Goal: Use online tool/utility: Utilize a website feature to perform a specific function

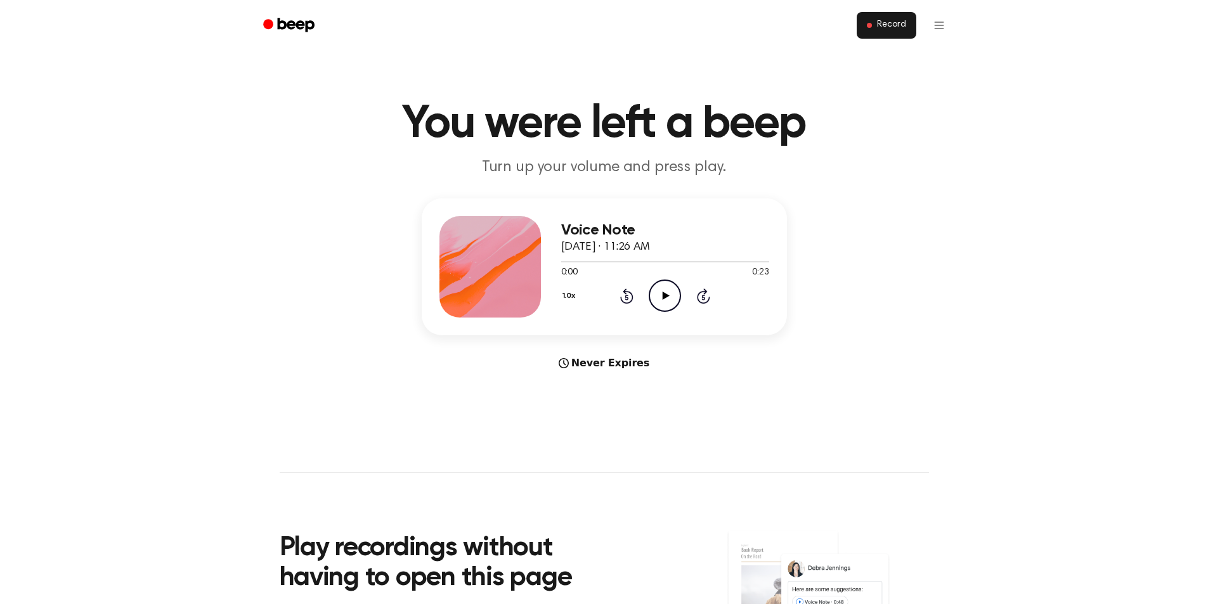
click at [886, 30] on span "Record" at bounding box center [891, 25] width 29 height 11
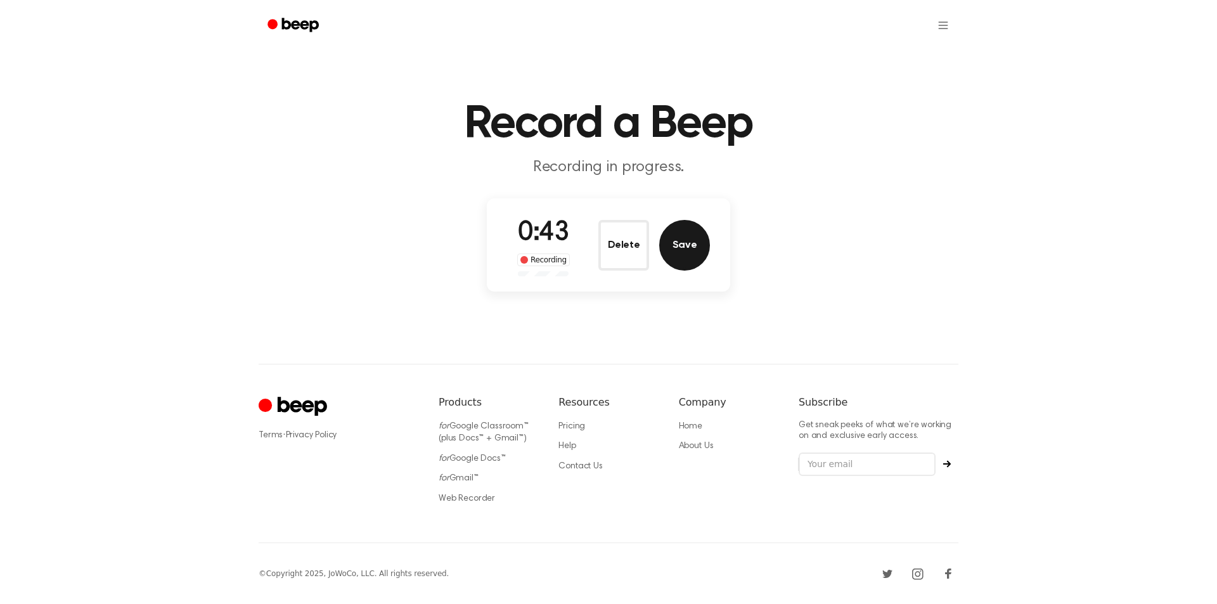
click at [690, 255] on button "Save" at bounding box center [684, 245] width 51 height 51
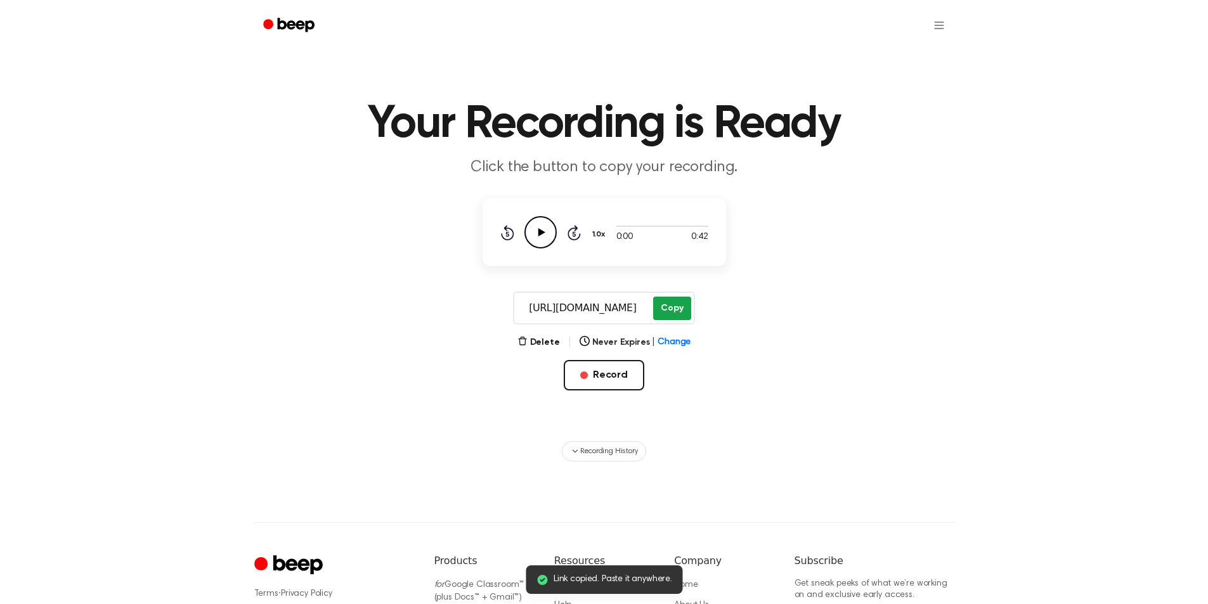
click at [668, 310] on button "Copy" at bounding box center [671, 308] width 37 height 23
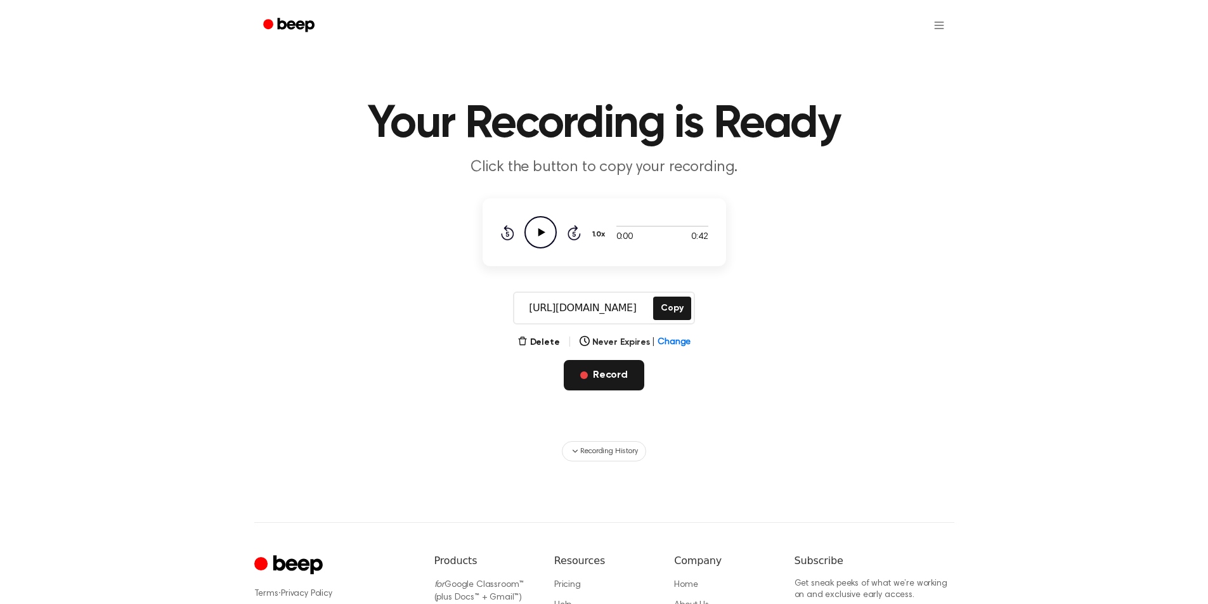
click at [619, 372] on button "Record" at bounding box center [604, 375] width 81 height 30
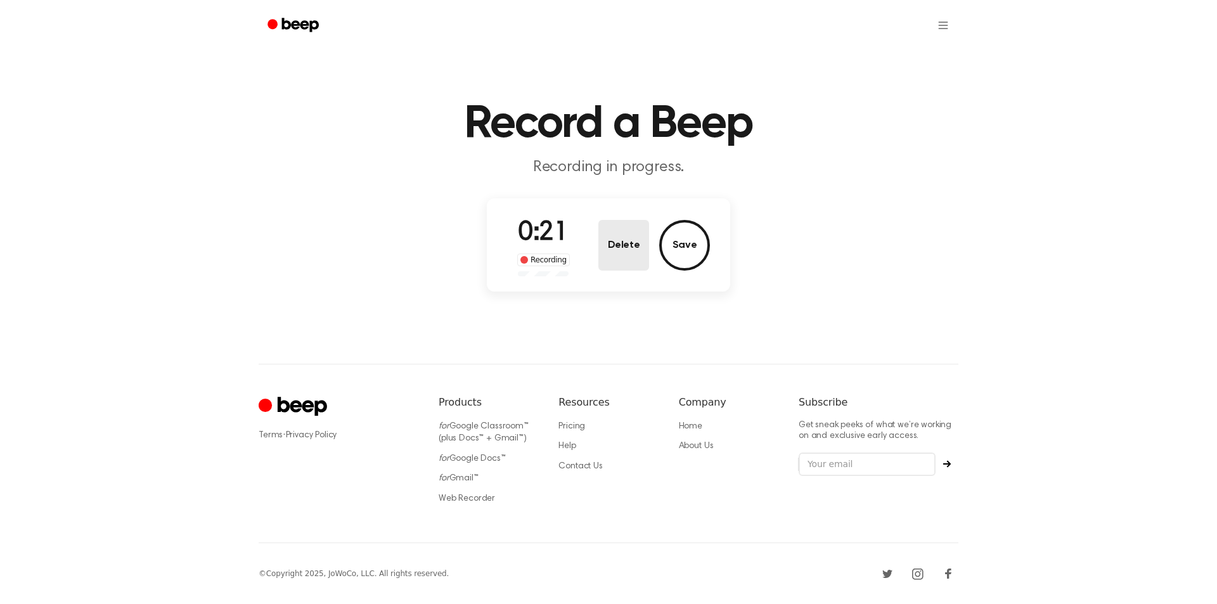
click at [621, 249] on button "Delete" at bounding box center [623, 245] width 51 height 51
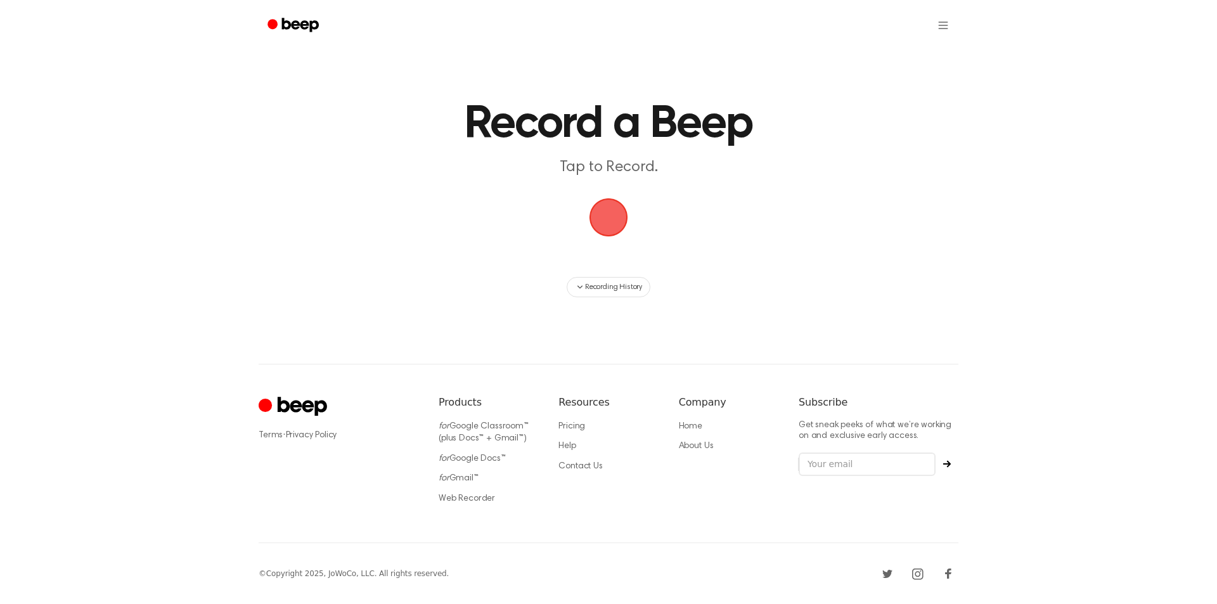
click at [608, 227] on span "button" at bounding box center [608, 217] width 43 height 43
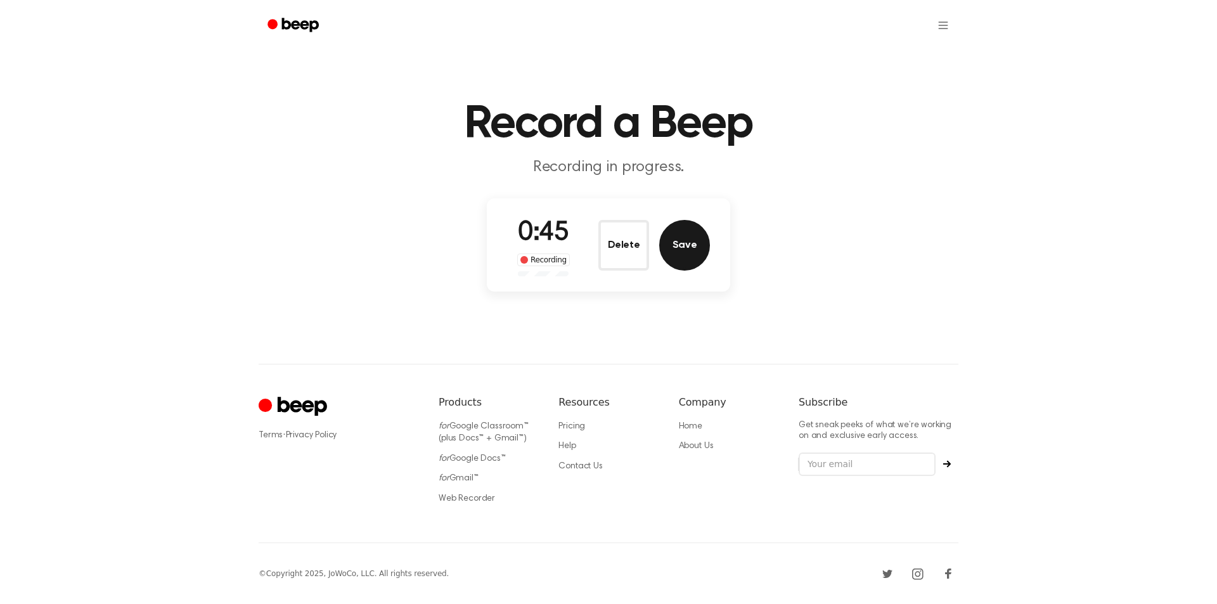
click at [684, 255] on button "Save" at bounding box center [684, 245] width 51 height 51
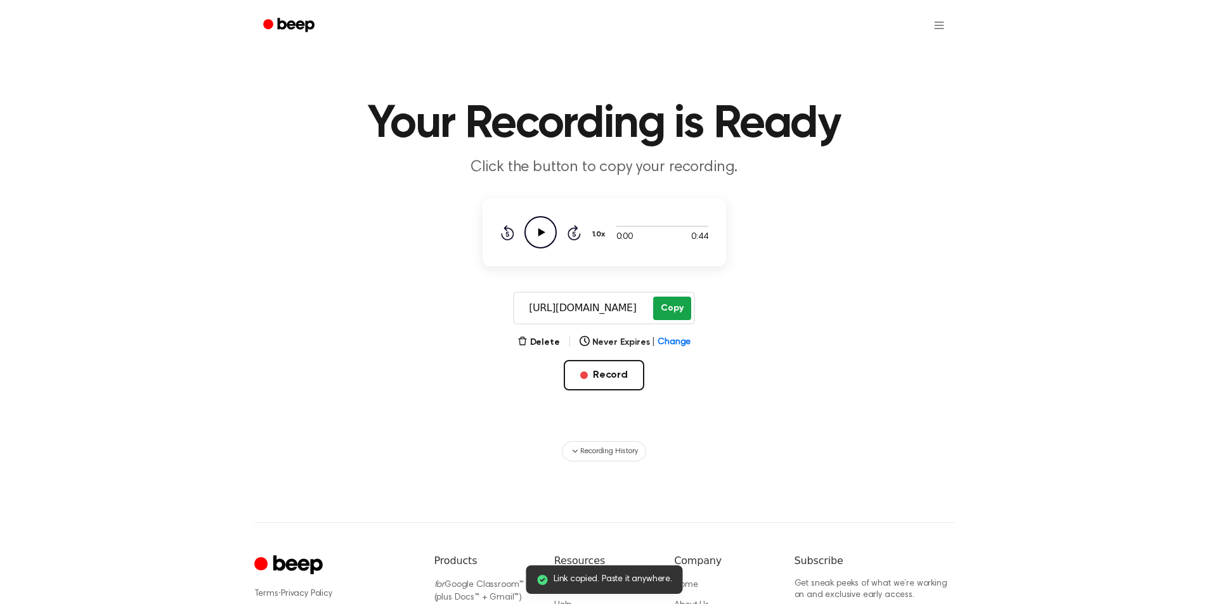
click at [672, 307] on button "Copy" at bounding box center [671, 308] width 37 height 23
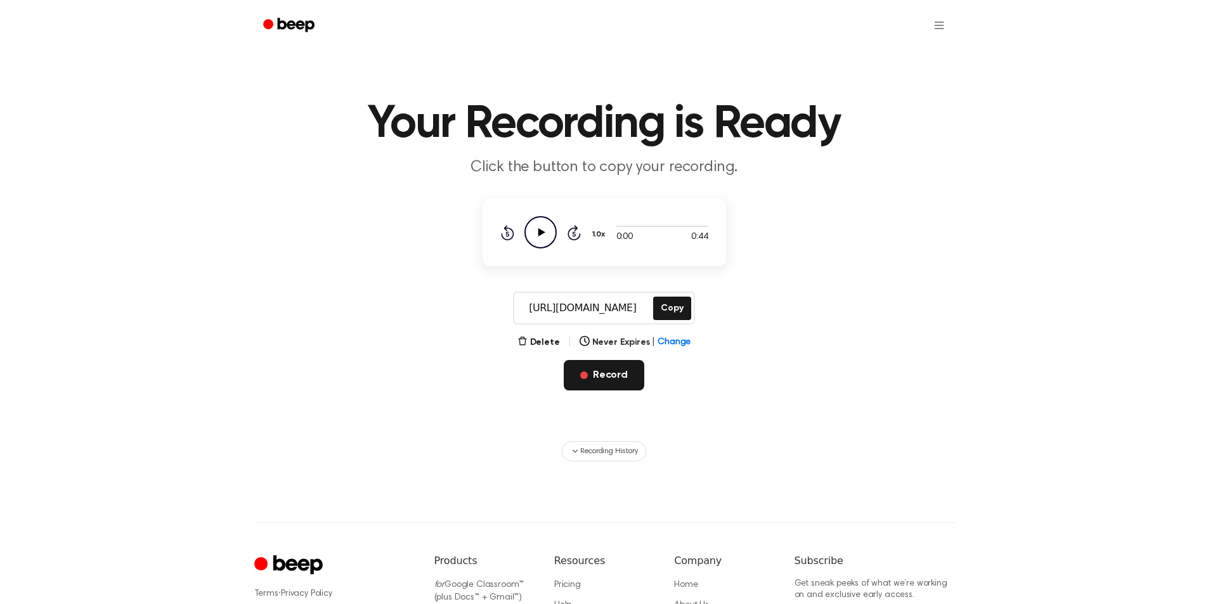
click at [622, 371] on button "Record" at bounding box center [604, 375] width 81 height 30
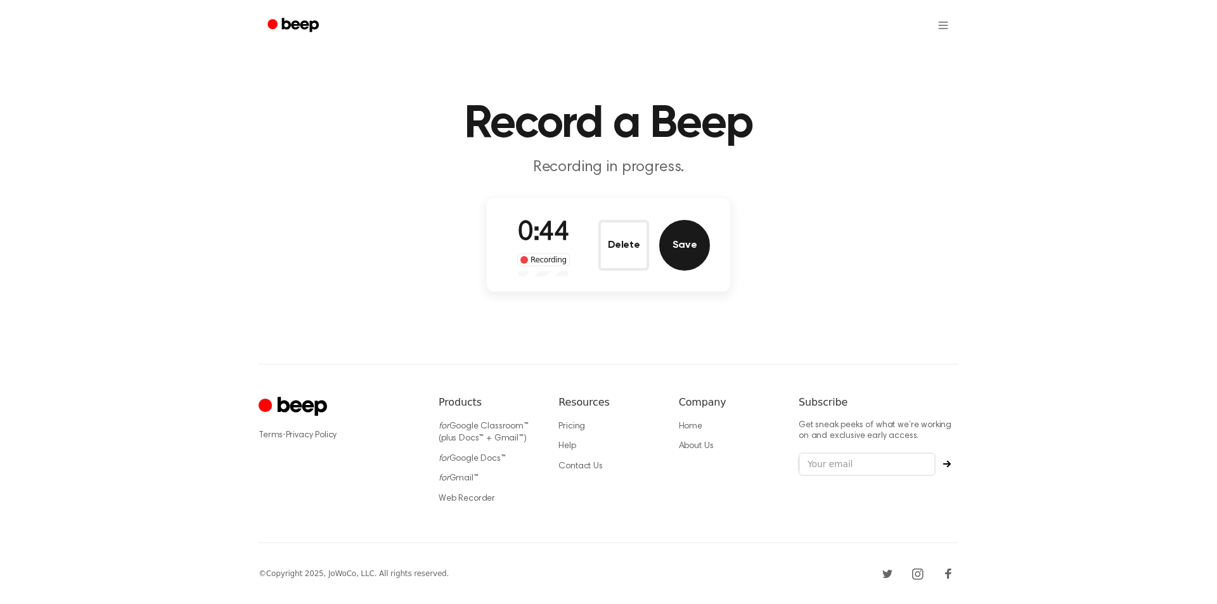
click at [674, 255] on button "Save" at bounding box center [684, 245] width 51 height 51
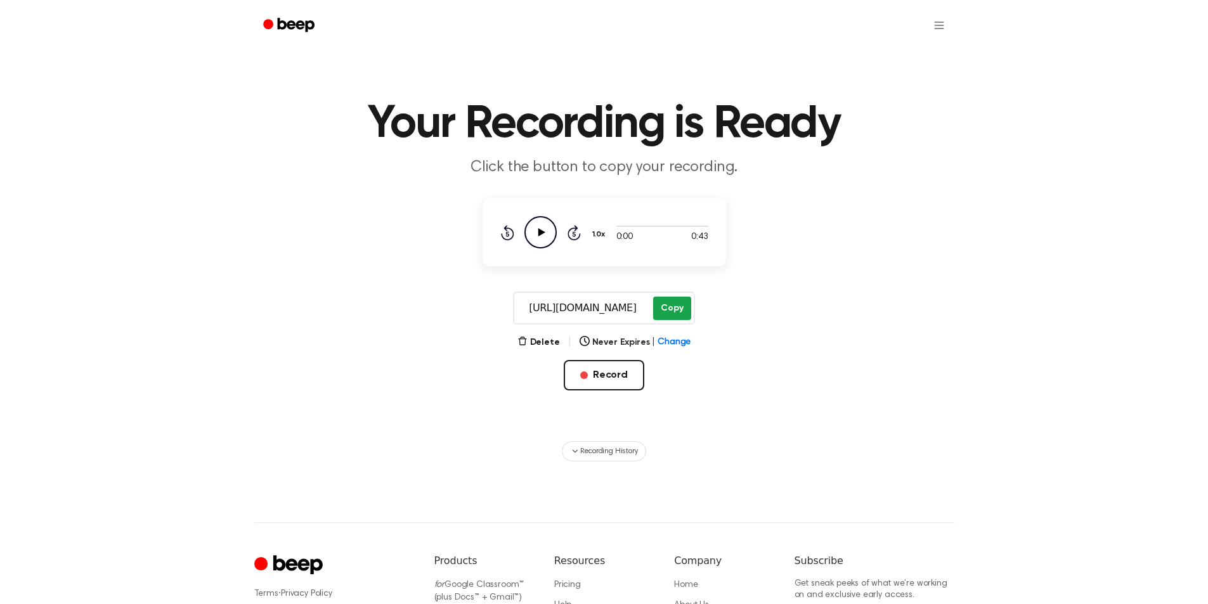
click at [664, 306] on button "Copy" at bounding box center [671, 308] width 37 height 23
drag, startPoint x: 618, startPoint y: 379, endPoint x: 668, endPoint y: 472, distance: 106.1
click at [668, 472] on div "Your Recording is Ready Click the button to copy your recording. 0:00 0:43 1.0x…" at bounding box center [604, 381] width 1208 height 763
click at [624, 379] on button "Record" at bounding box center [604, 375] width 81 height 30
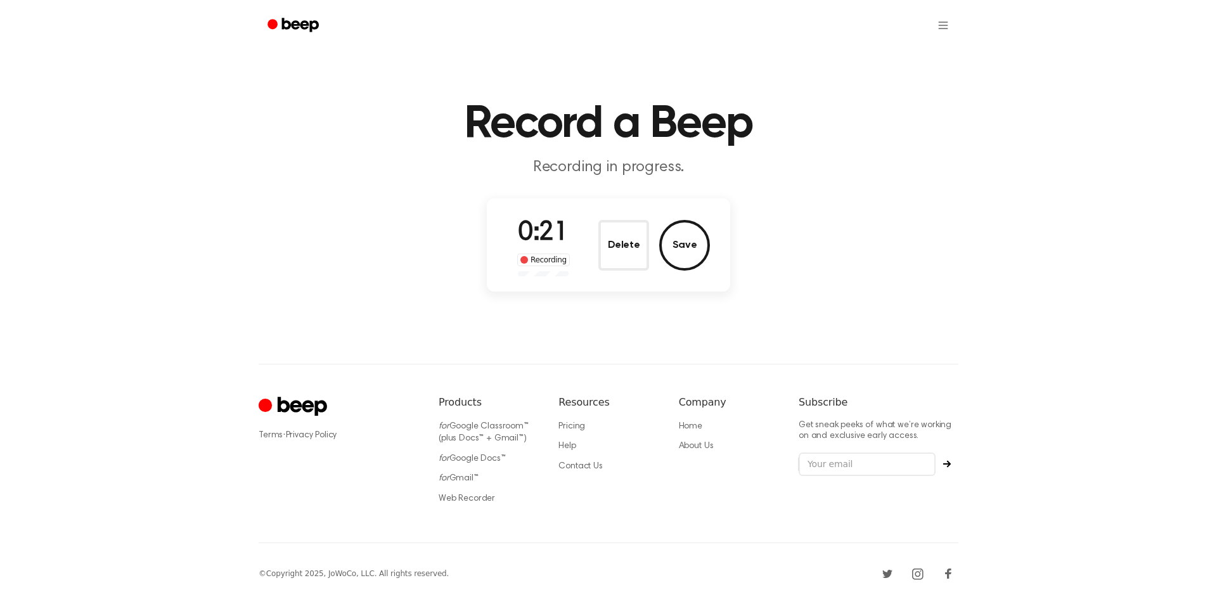
click at [632, 250] on button "Delete" at bounding box center [623, 245] width 51 height 51
